Goal: Check status: Check status

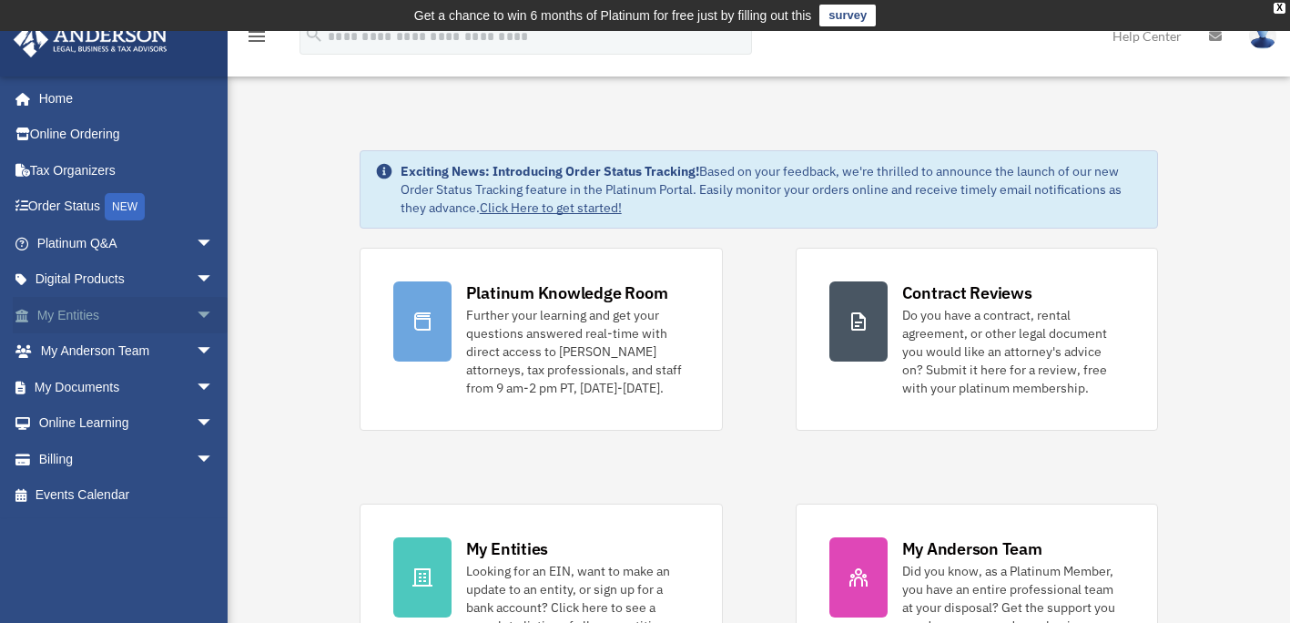
click at [33, 312] on span at bounding box center [31, 316] width 12 height 13
click at [219, 320] on link "My Entities arrow_drop_down" at bounding box center [127, 315] width 228 height 36
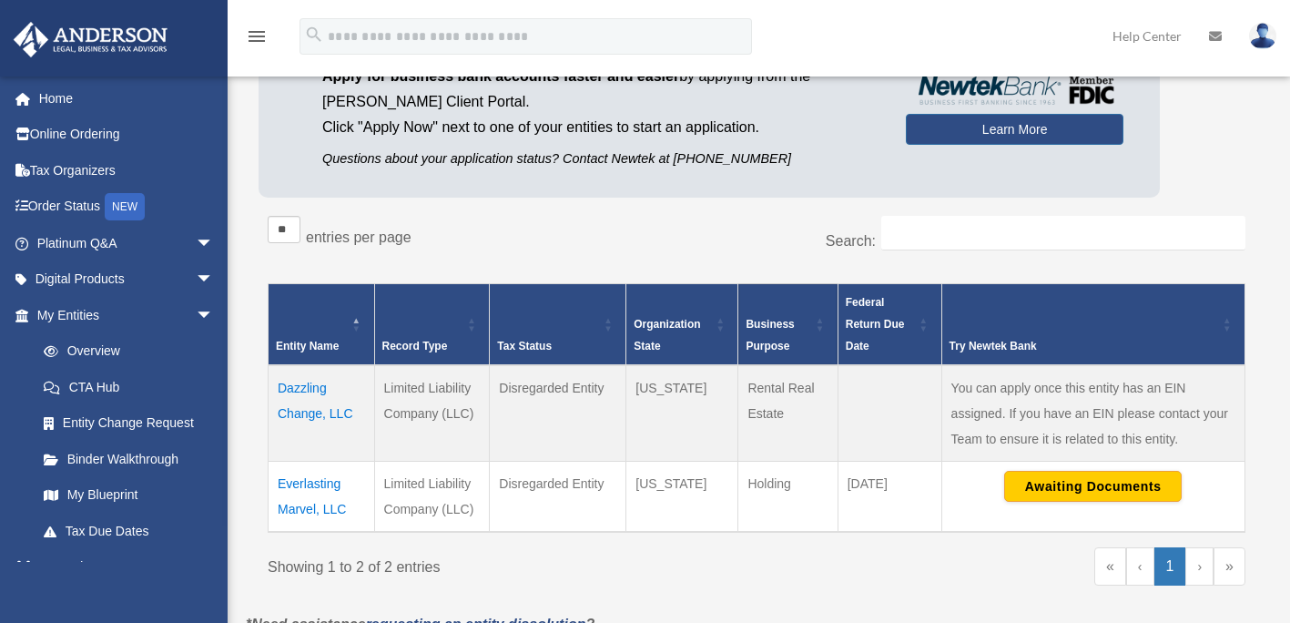
scroll to position [198, 0]
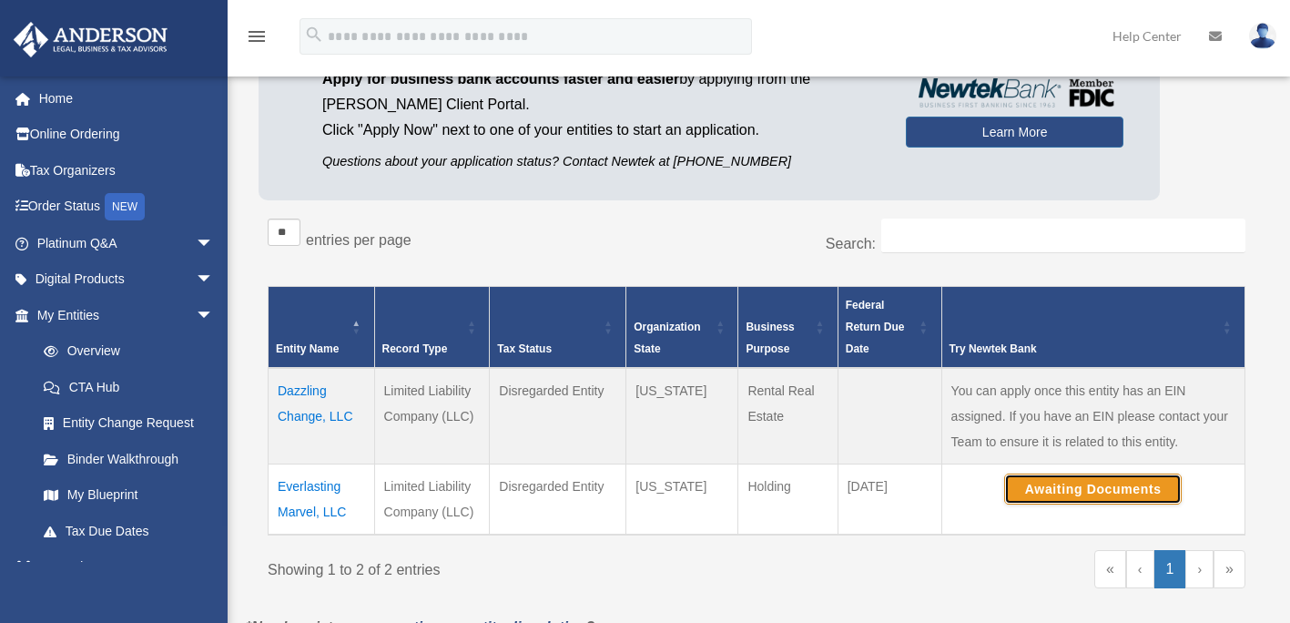
click at [1145, 487] on button "Awaiting Documents" at bounding box center [1093, 488] width 178 height 31
drag, startPoint x: 0, startPoint y: 0, endPoint x: 1138, endPoint y: 495, distance: 1241.0
click at [1138, 495] on button "Under Review" at bounding box center [1093, 487] width 178 height 31
